Goal: Information Seeking & Learning: Find specific fact

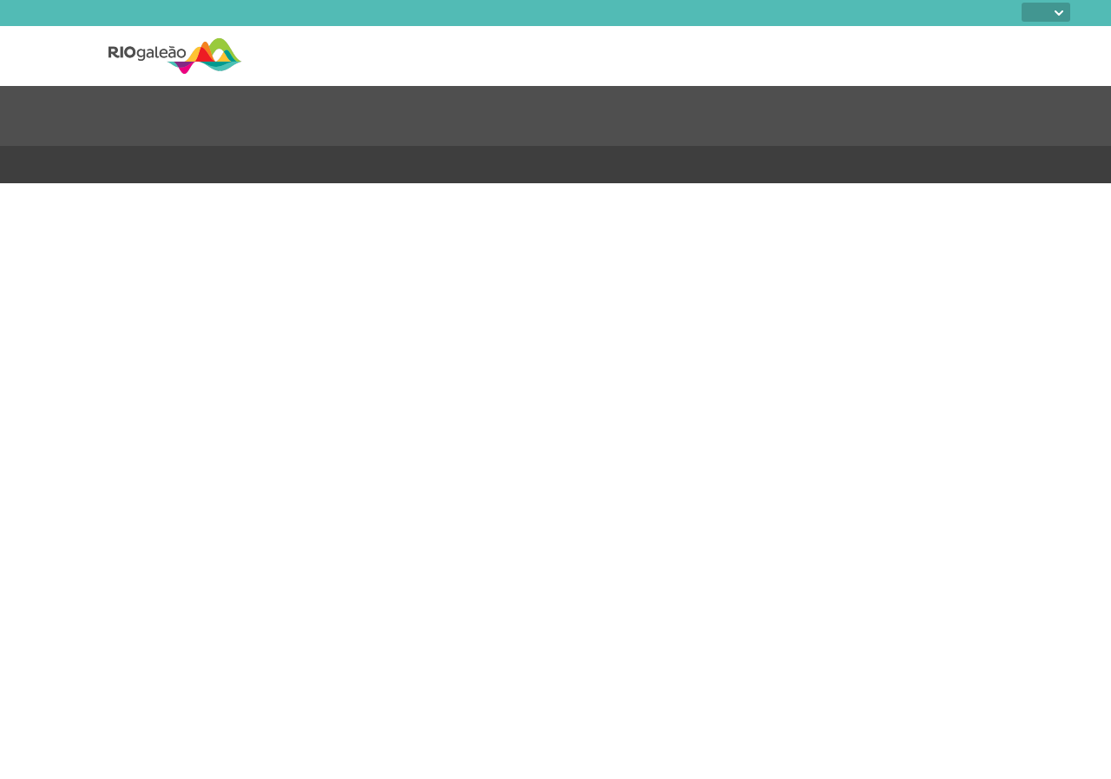
select select
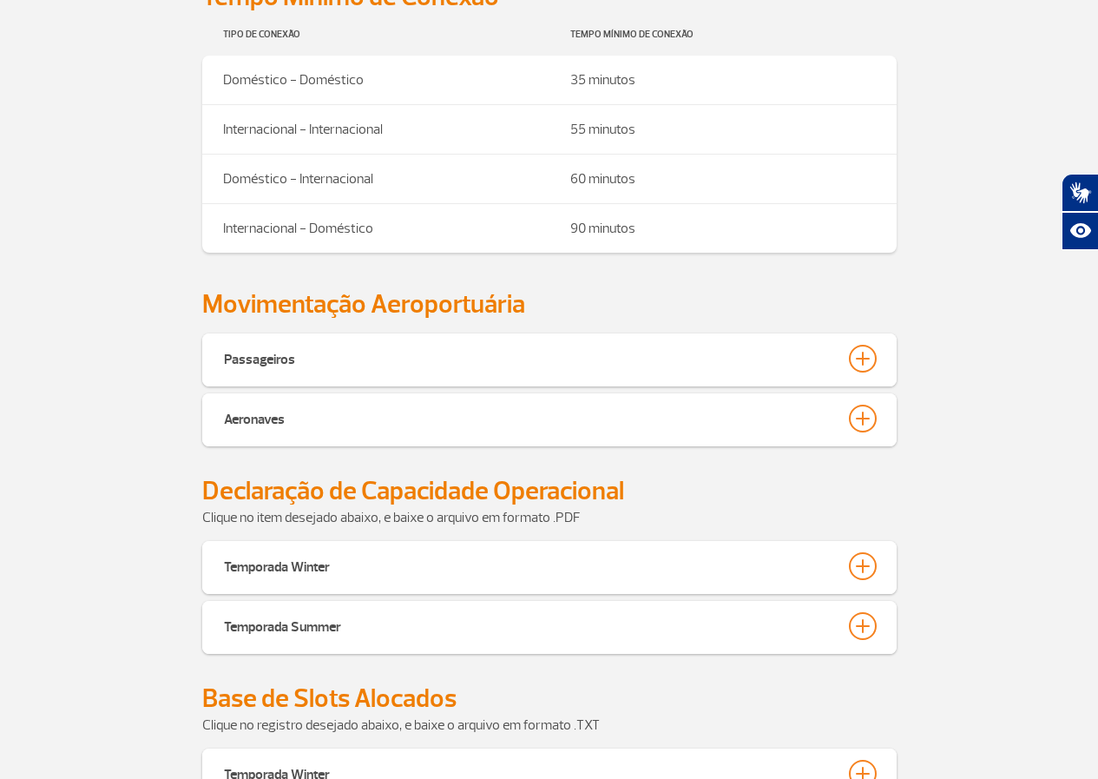
scroll to position [521, 0]
click at [865, 362] on div at bounding box center [863, 358] width 28 height 28
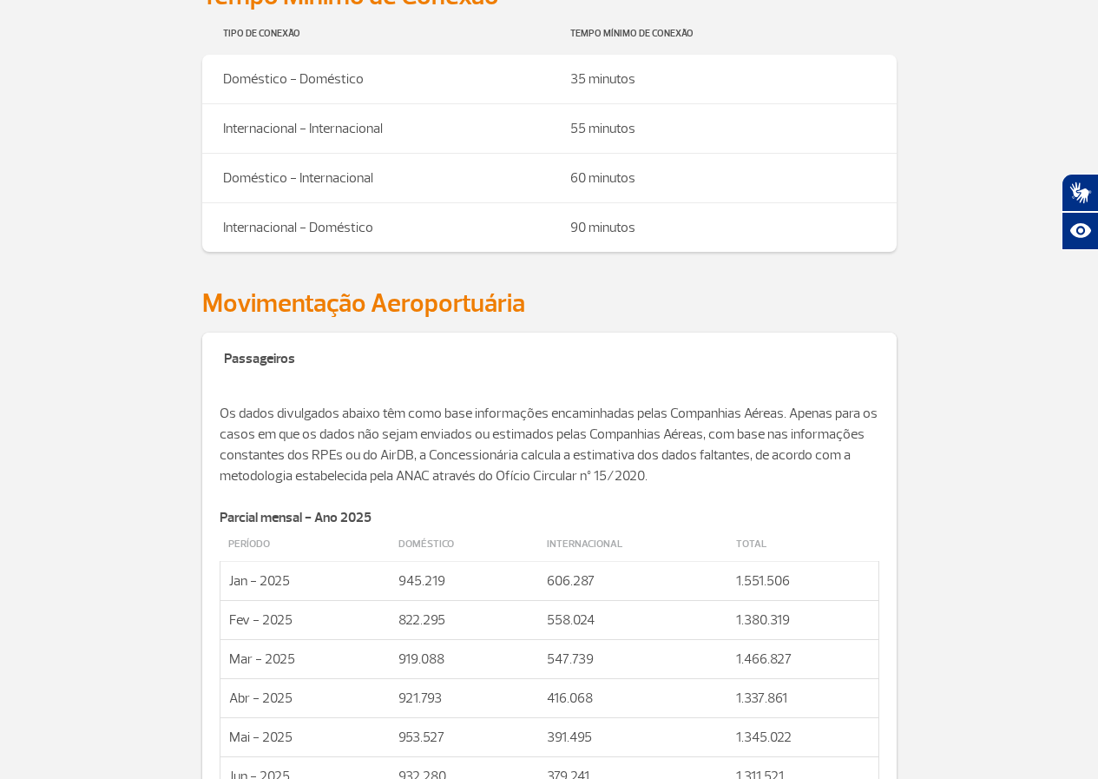
scroll to position [781, 0]
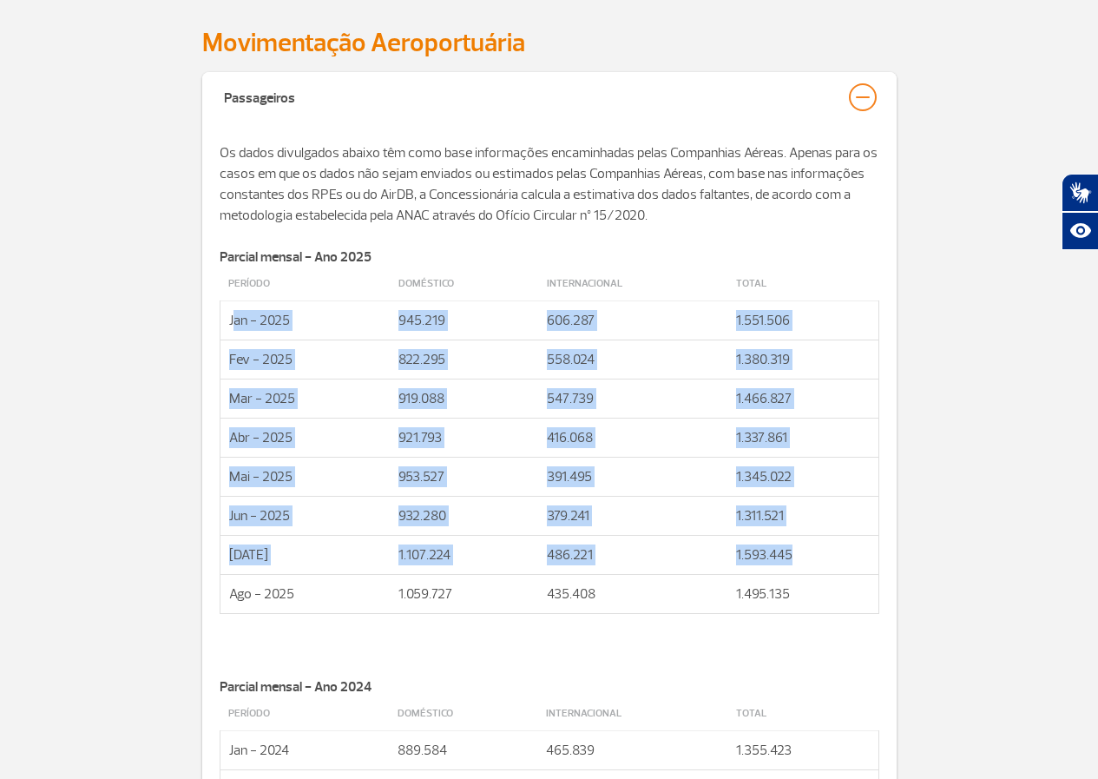
drag, startPoint x: 259, startPoint y: 329, endPoint x: 835, endPoint y: 538, distance: 613.3
click at [835, 538] on tbody "Período Doméstico Internacional Total Jan - 2025 945.219 606.287 1.551.506 Fev …" at bounding box center [549, 440] width 659 height 346
click at [511, 471] on td "953.527" at bounding box center [464, 477] width 148 height 39
drag, startPoint x: 260, startPoint y: 342, endPoint x: 836, endPoint y: 602, distance: 632.2
click at [836, 602] on tbody "Período Doméstico Internacional Total Jan - 2025 945.219 606.287 1.551.506 Fev …" at bounding box center [549, 440] width 659 height 346
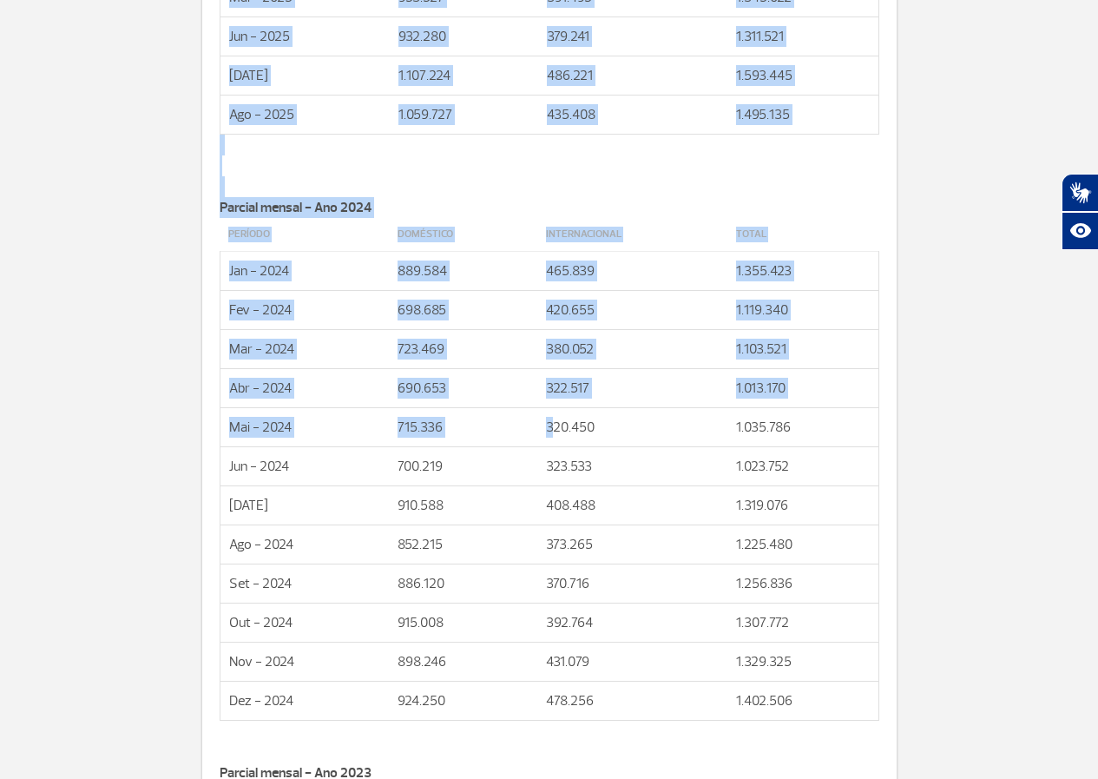
scroll to position [1302, 0]
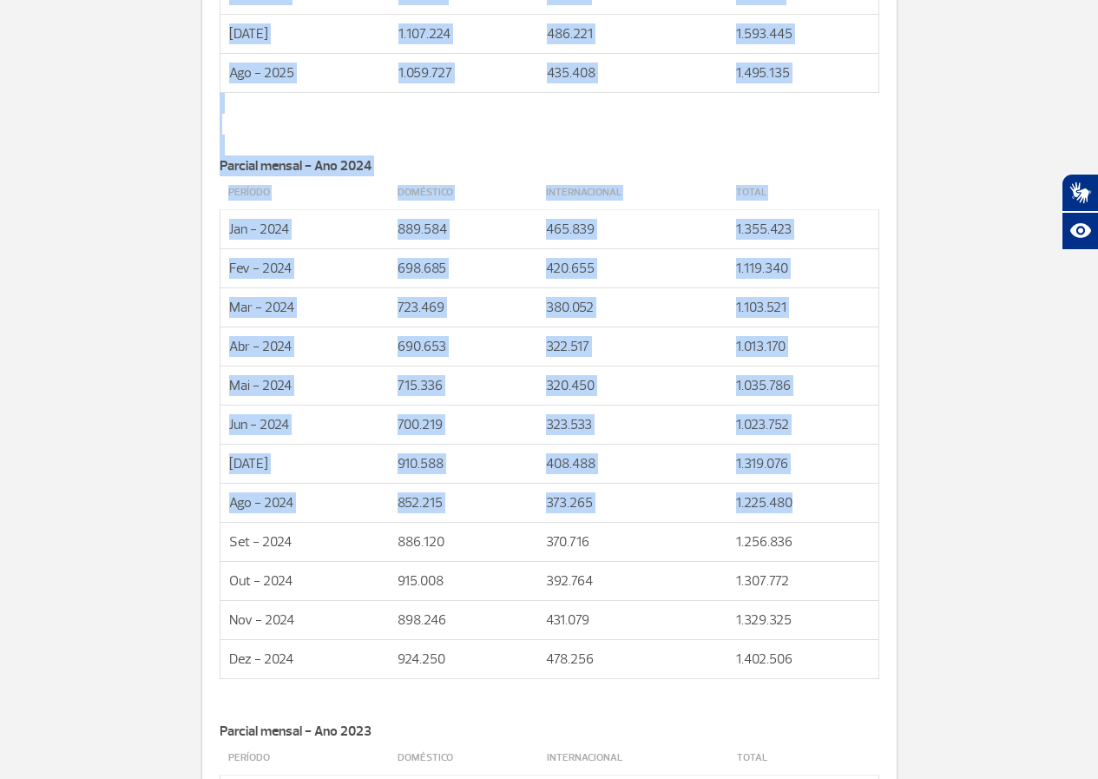
drag, startPoint x: 221, startPoint y: 256, endPoint x: 837, endPoint y: 504, distance: 664.6
copy div "Loremip dolors - Ame 3335 Consect Adipiscin Elitseddoeius Tempo Inc - 4418 280.…"
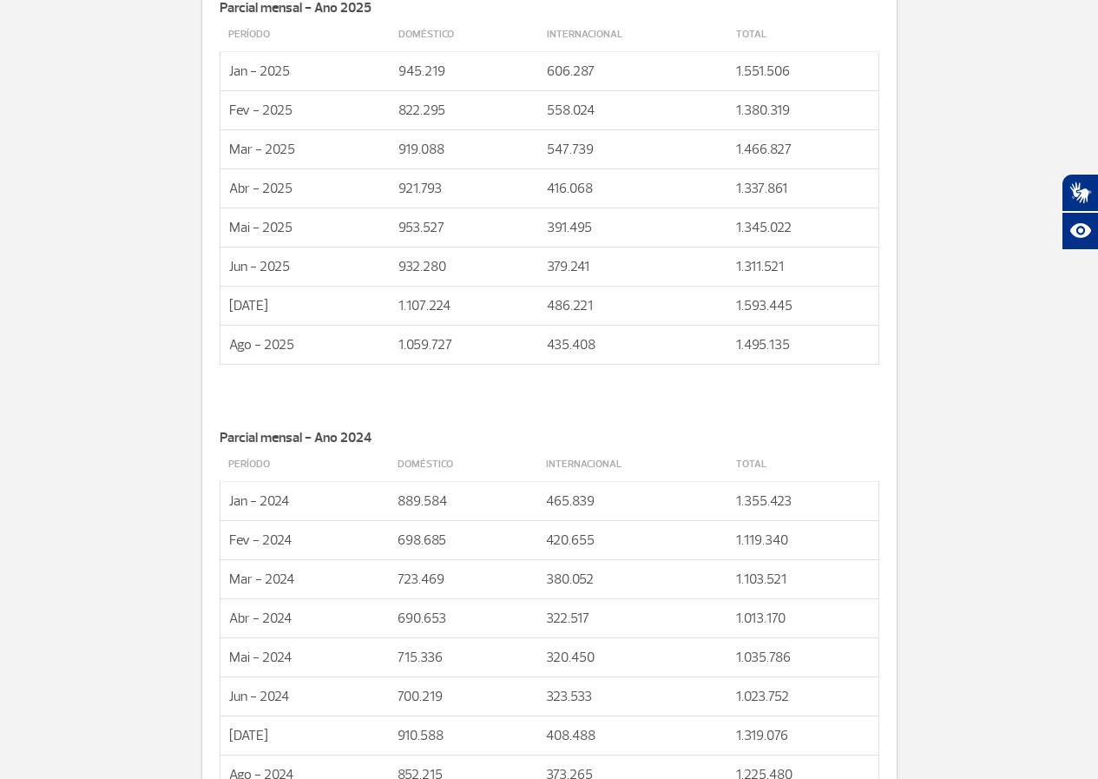
scroll to position [955, 0]
